Goal: Information Seeking & Learning: Learn about a topic

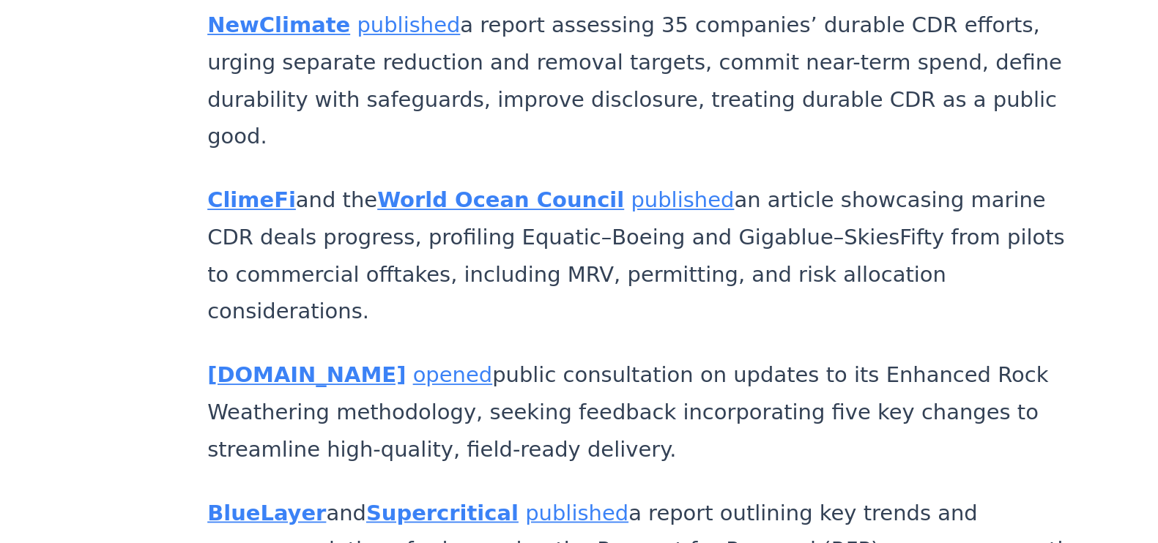
scroll to position [6467, 0]
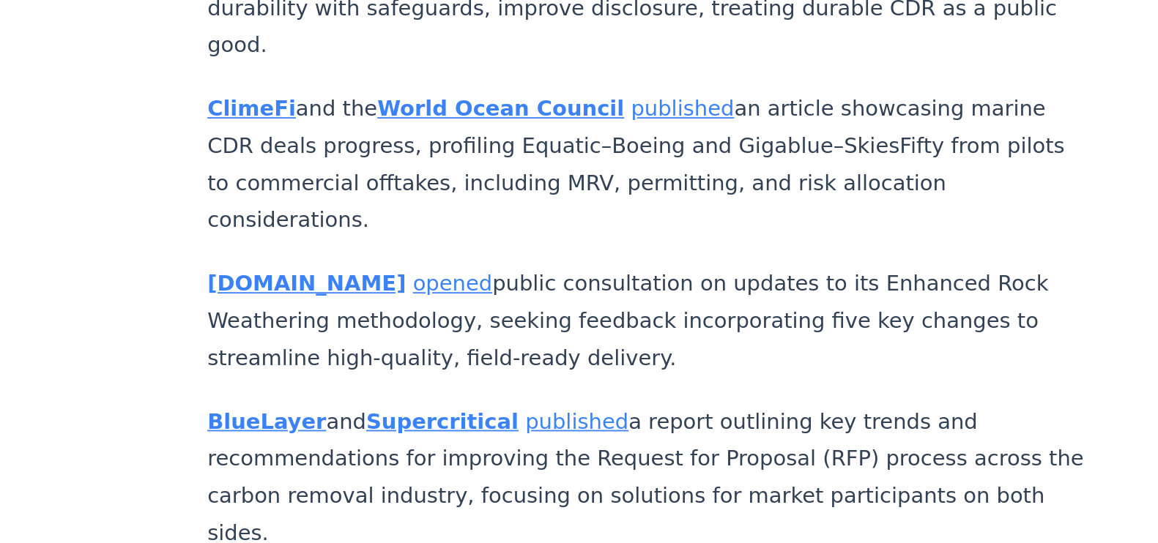
drag, startPoint x: 417, startPoint y: 422, endPoint x: 589, endPoint y: 467, distance: 178.0
copy p "platform showcasing climate solutions like greenhouse gas removal, was recently…"
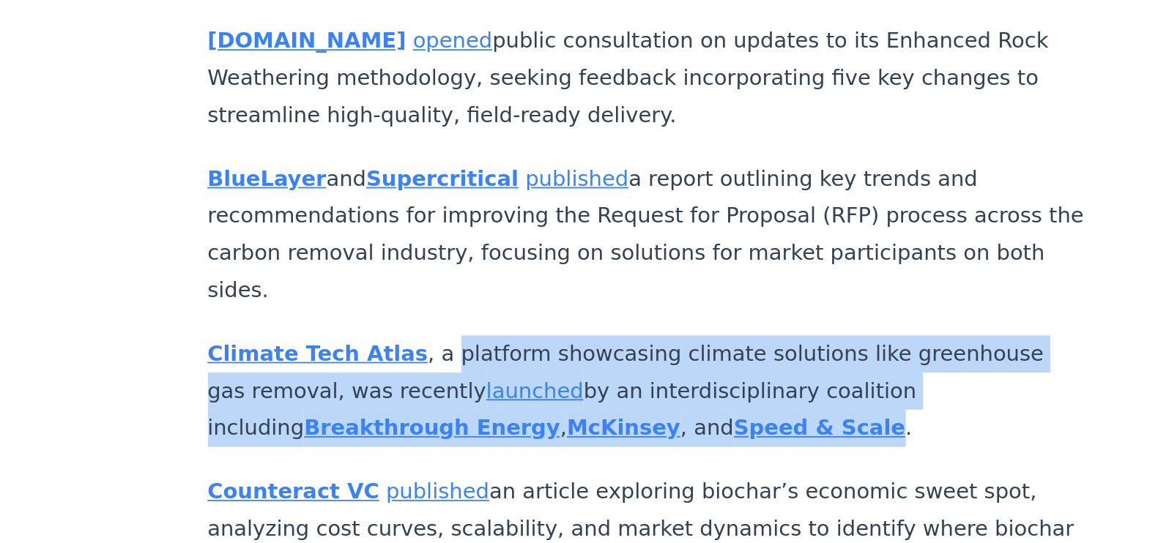
scroll to position [6601, 0]
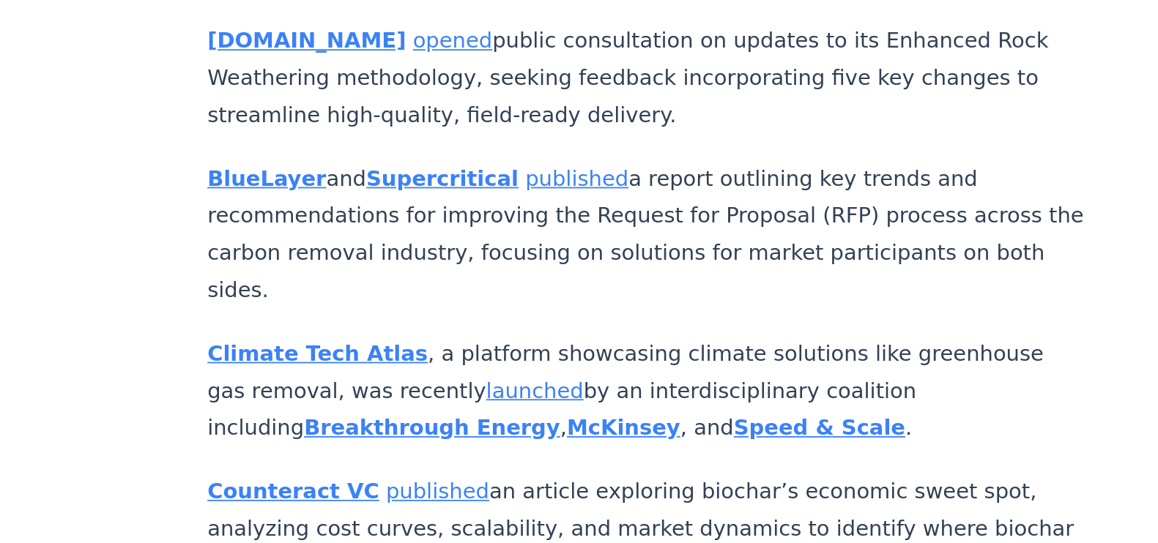
click at [489, 434] on p "Counteract VC published an article exploring biochar’s economic sweet spot, ana…" at bounding box center [540, 536] width 485 height 62
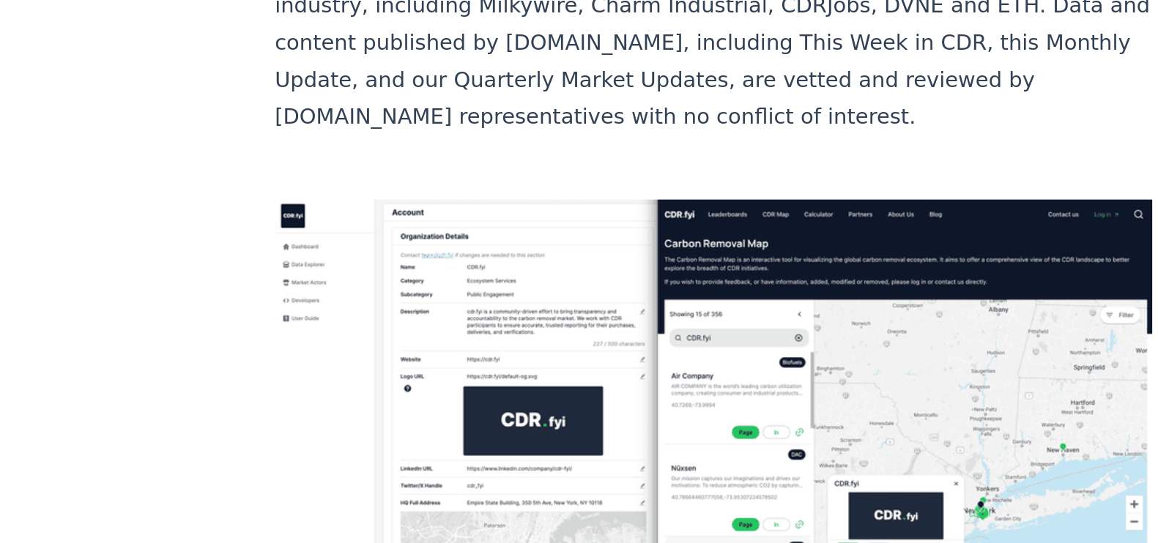
scroll to position [10130, 0]
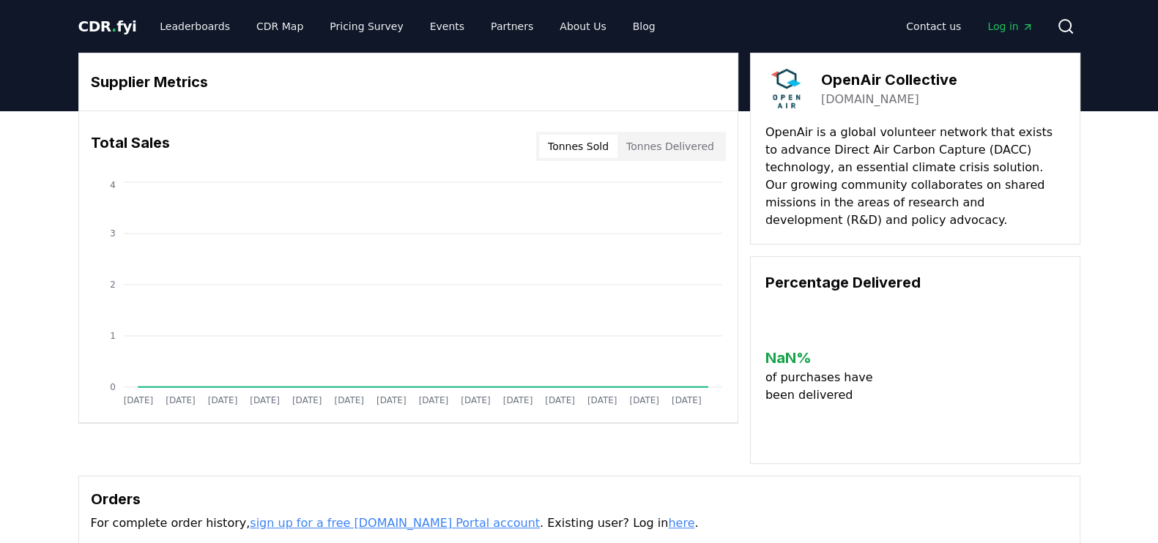
click at [853, 98] on link "openaircollective.cc" at bounding box center [870, 100] width 98 height 18
